Goal: Information Seeking & Learning: Learn about a topic

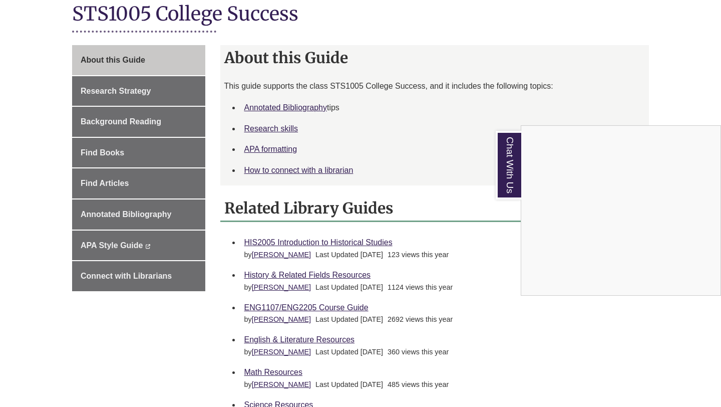
scroll to position [232, 0]
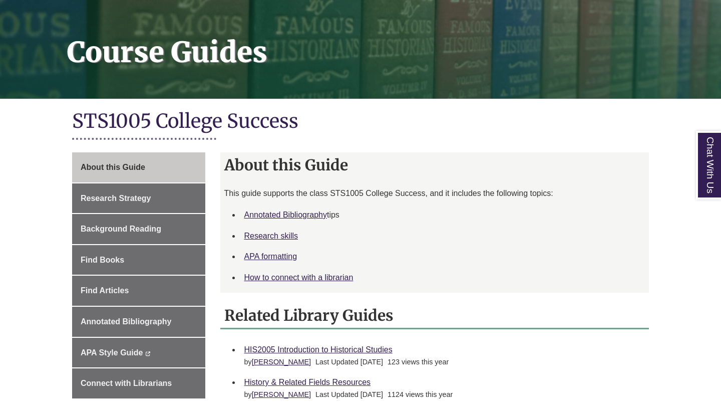
scroll to position [141, 0]
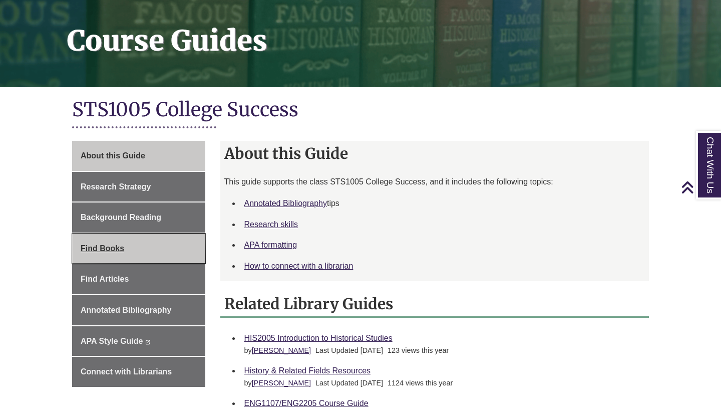
click at [118, 245] on span "Find Books" at bounding box center [103, 248] width 44 height 9
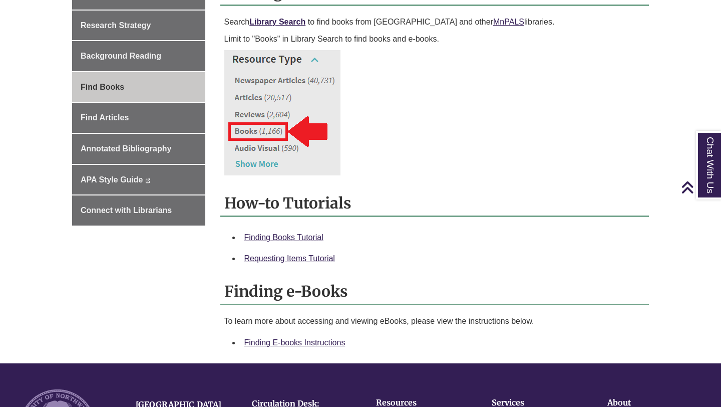
scroll to position [328, 0]
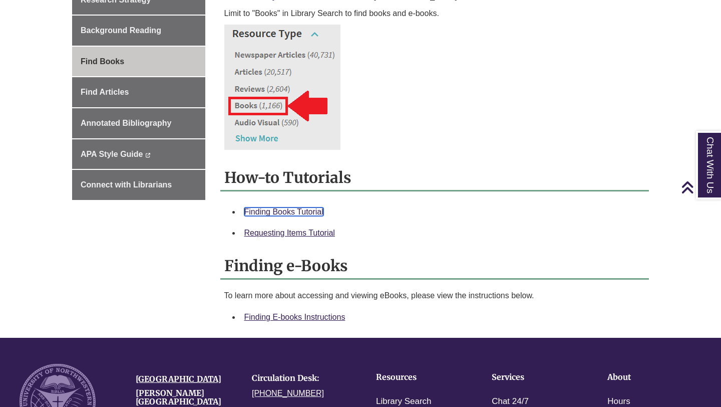
click at [276, 211] on link "Finding Books Tutorial" at bounding box center [283, 211] width 79 height 9
